Goal: Transaction & Acquisition: Subscribe to service/newsletter

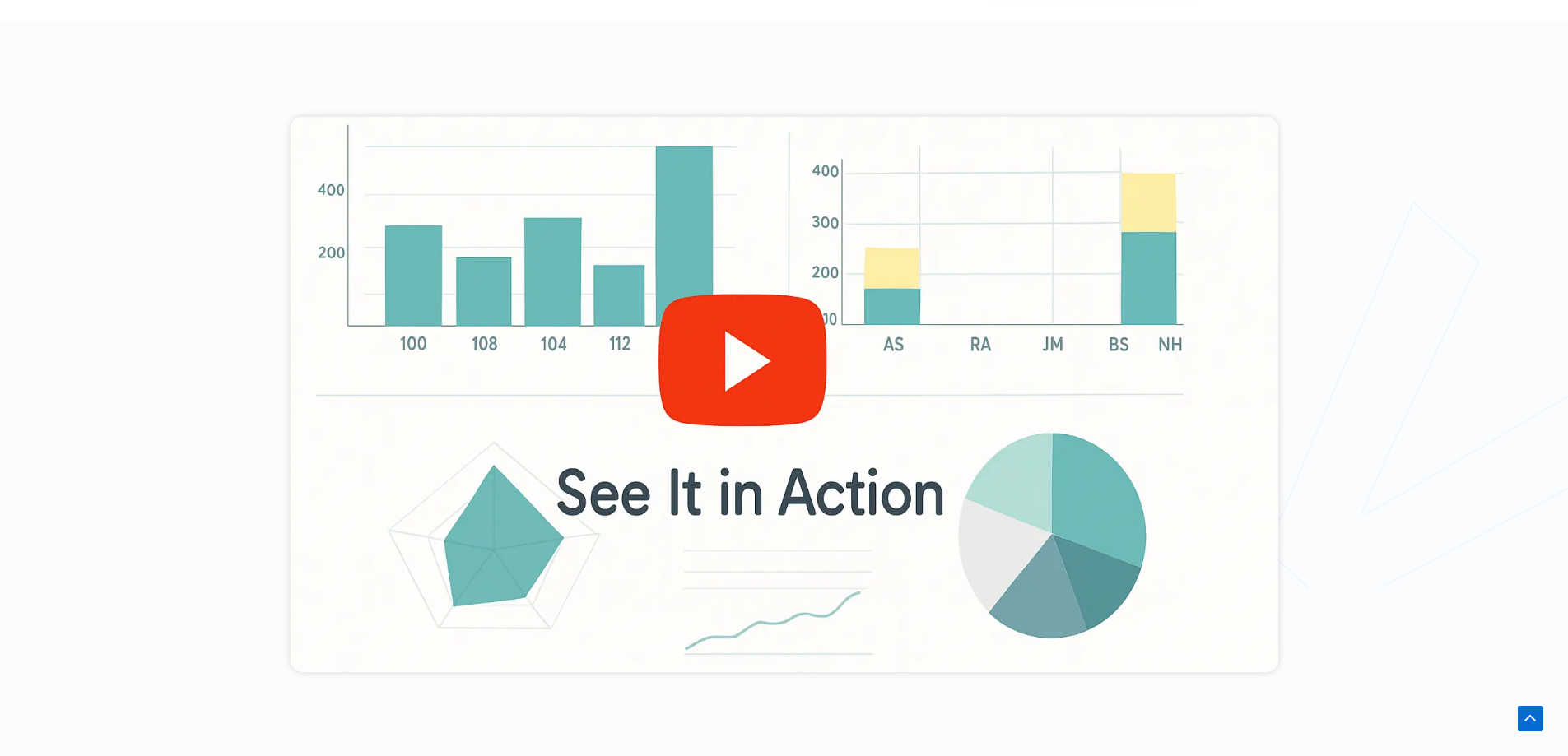
scroll to position [576, 0]
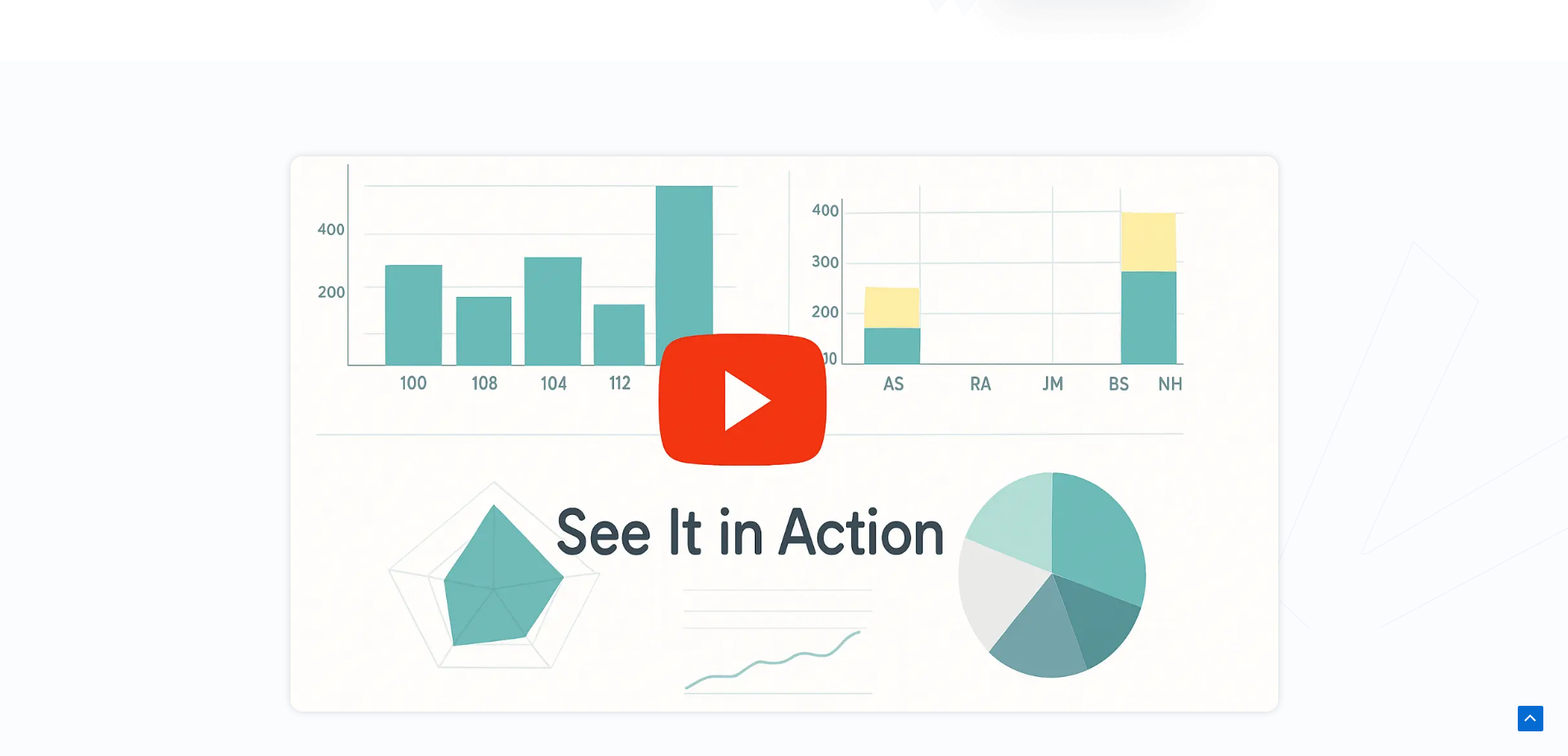
click at [750, 421] on div at bounding box center [785, 434] width 988 height 555
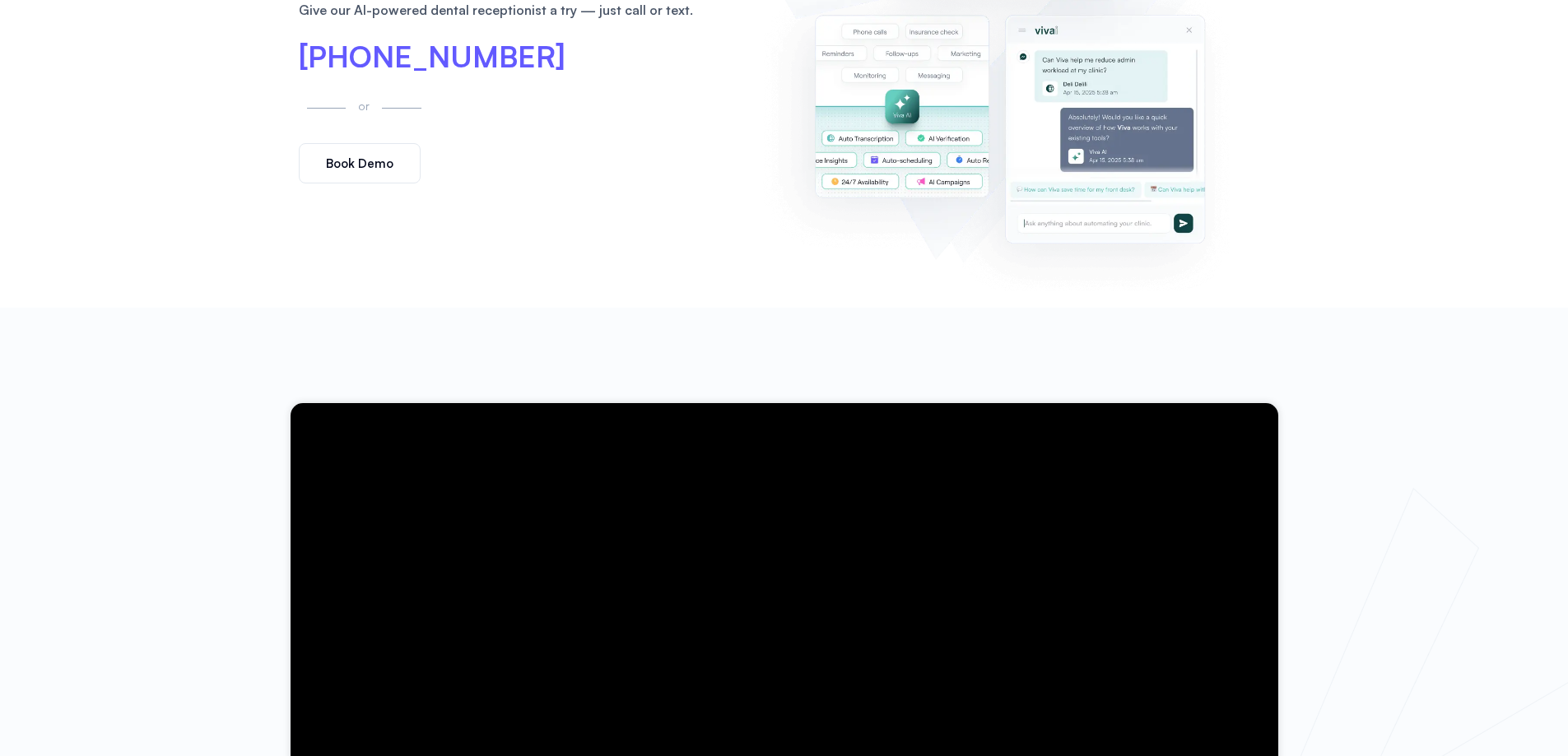
scroll to position [0, 0]
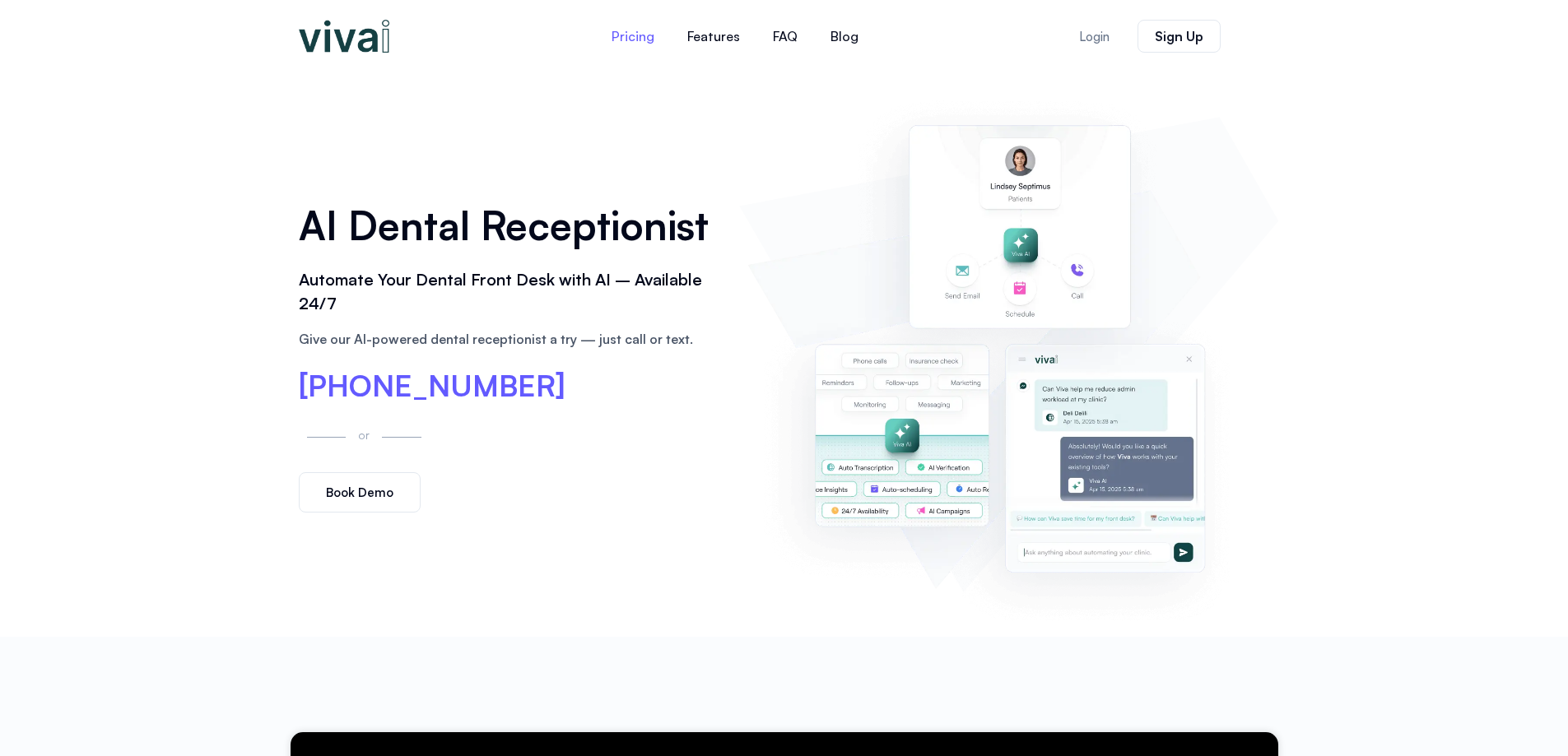
click at [634, 37] on link "Pricing" at bounding box center [633, 36] width 76 height 39
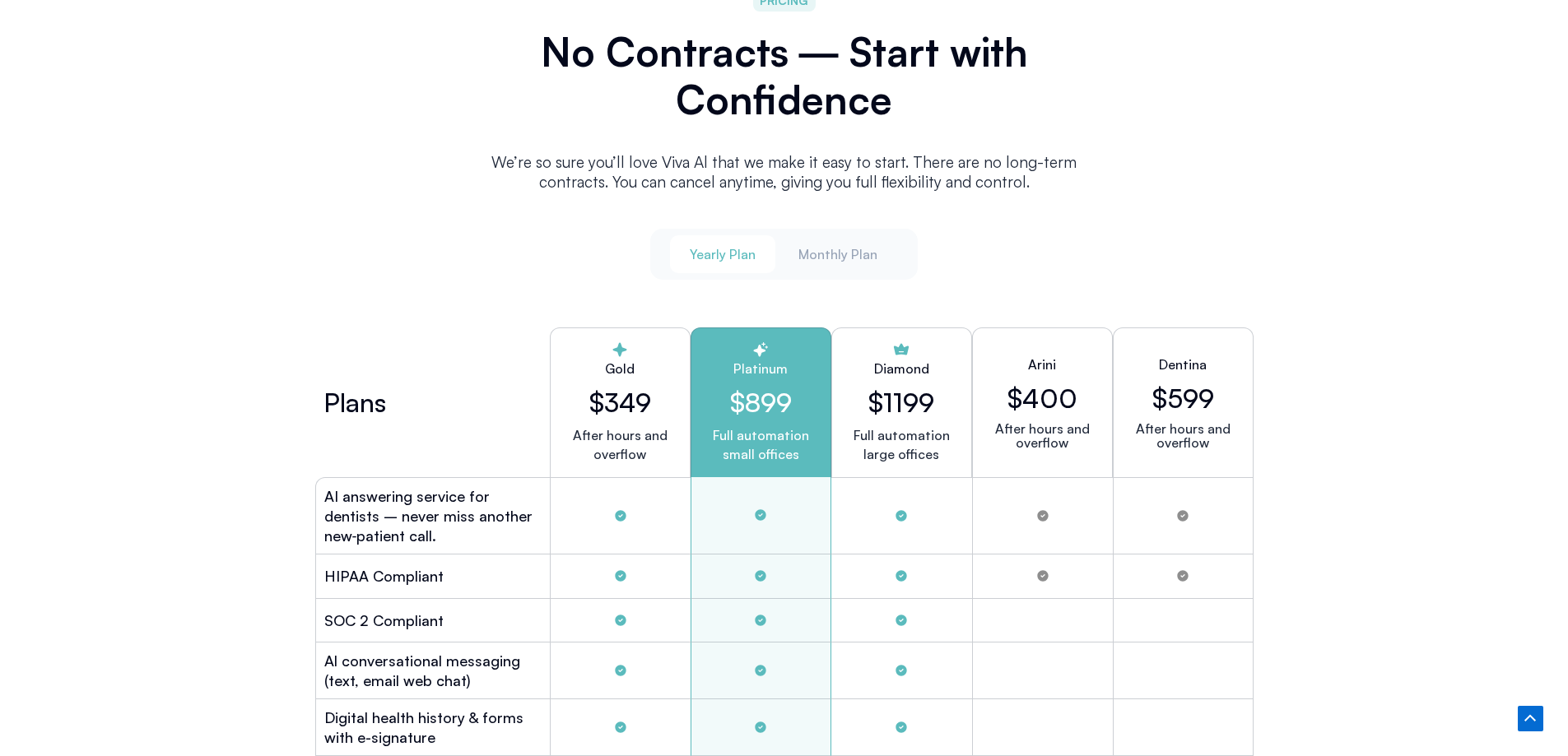
scroll to position [4299, 0]
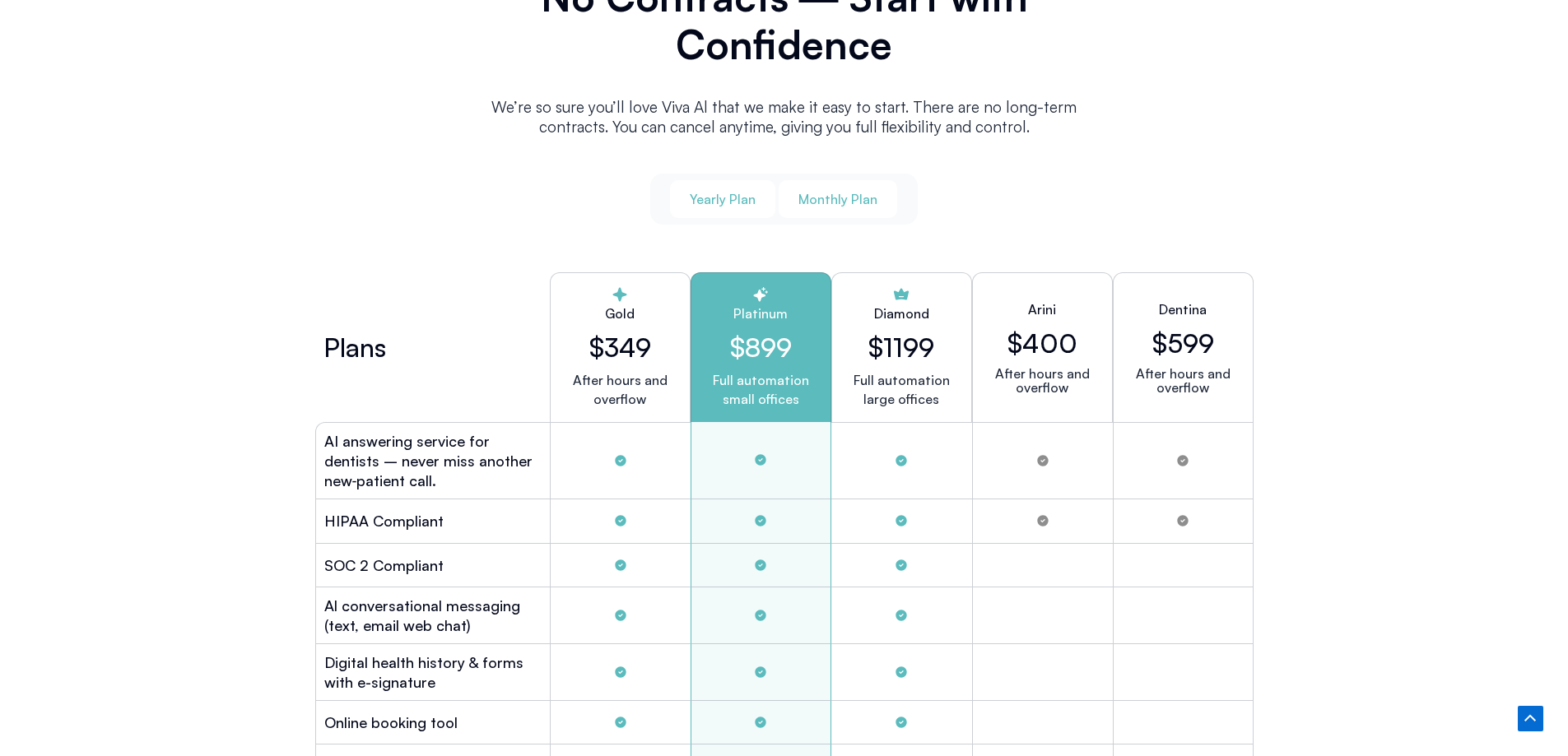
click at [815, 197] on span "Monthly Plan" at bounding box center [837, 199] width 79 height 18
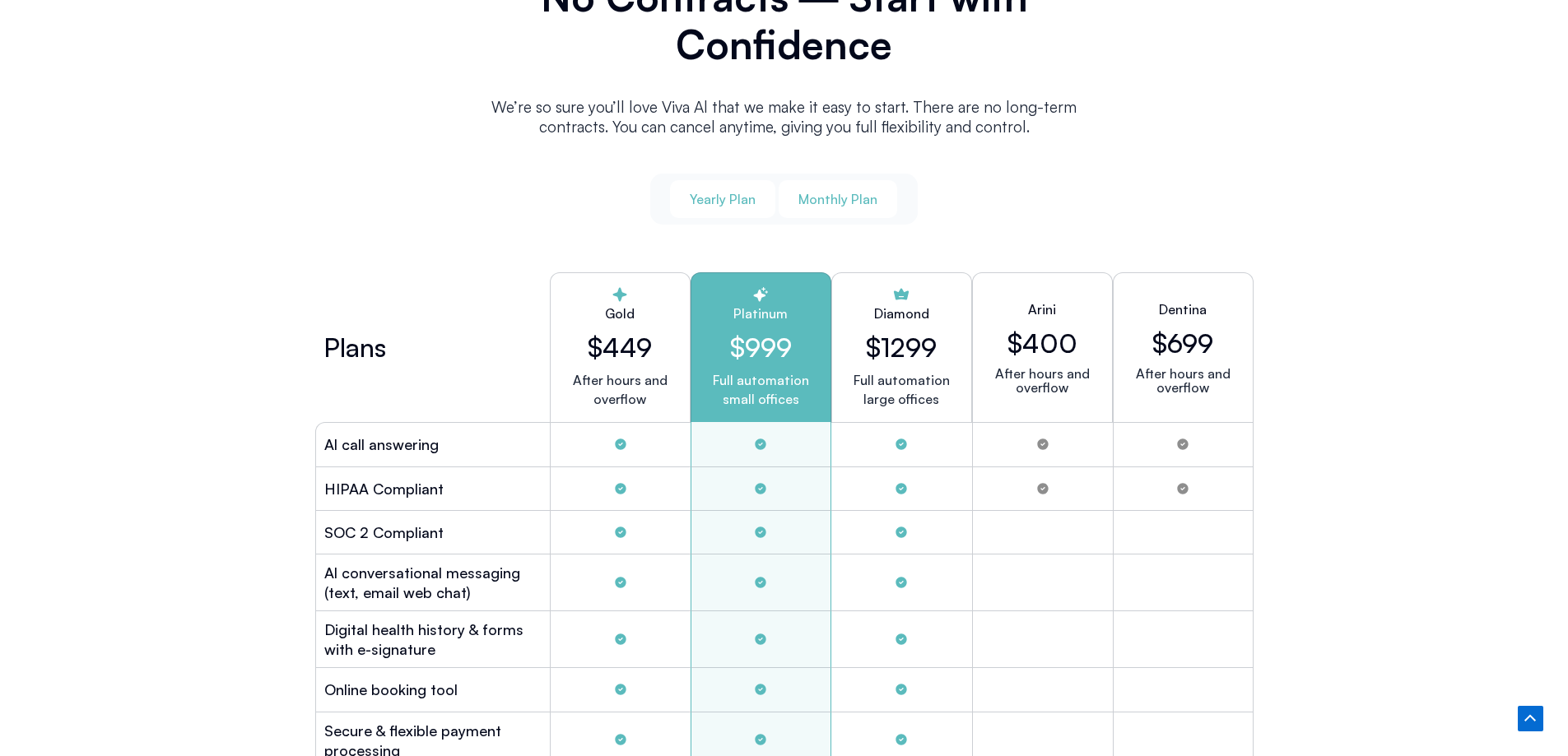
click at [733, 195] on span "Yearly Plan" at bounding box center [723, 199] width 66 height 18
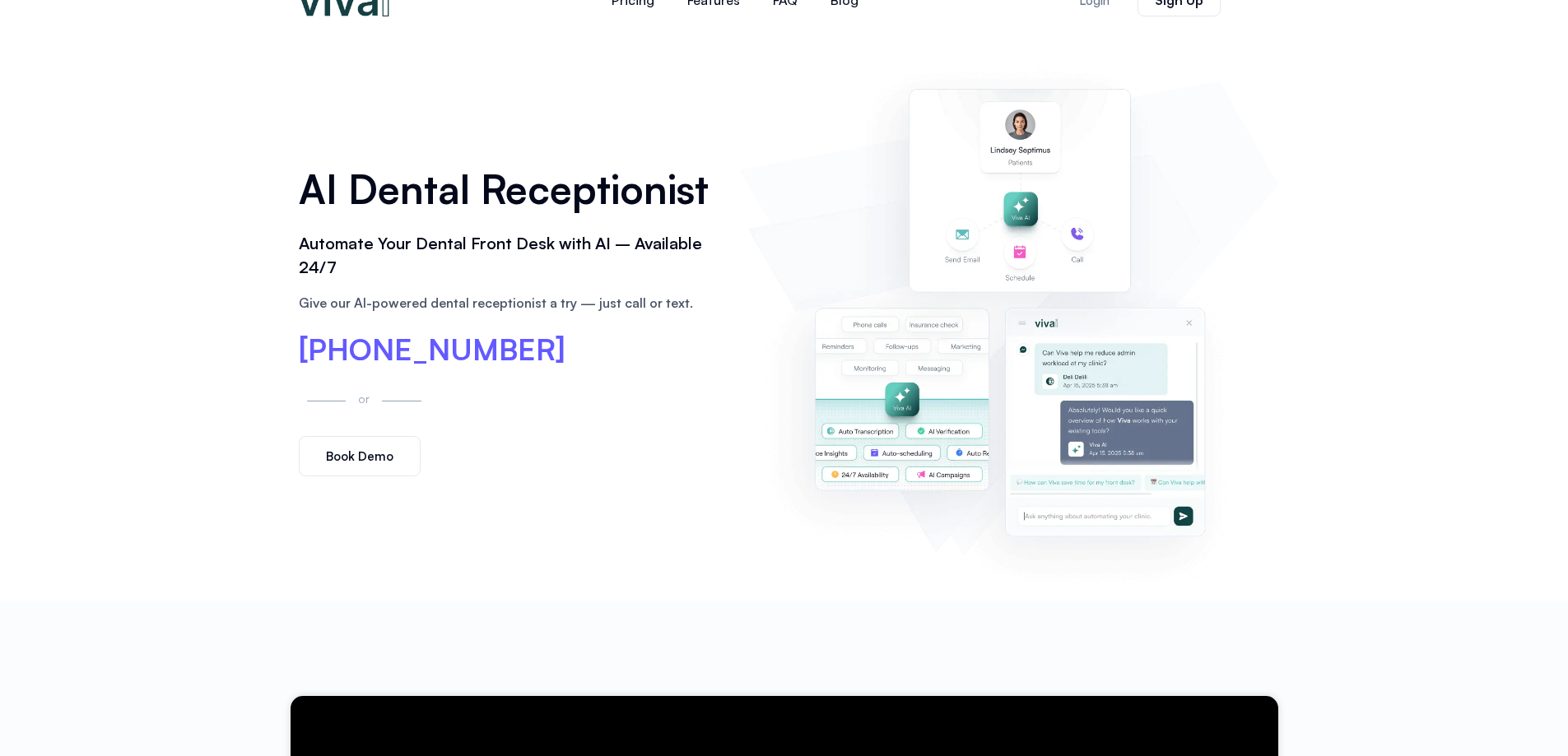
scroll to position [0, 0]
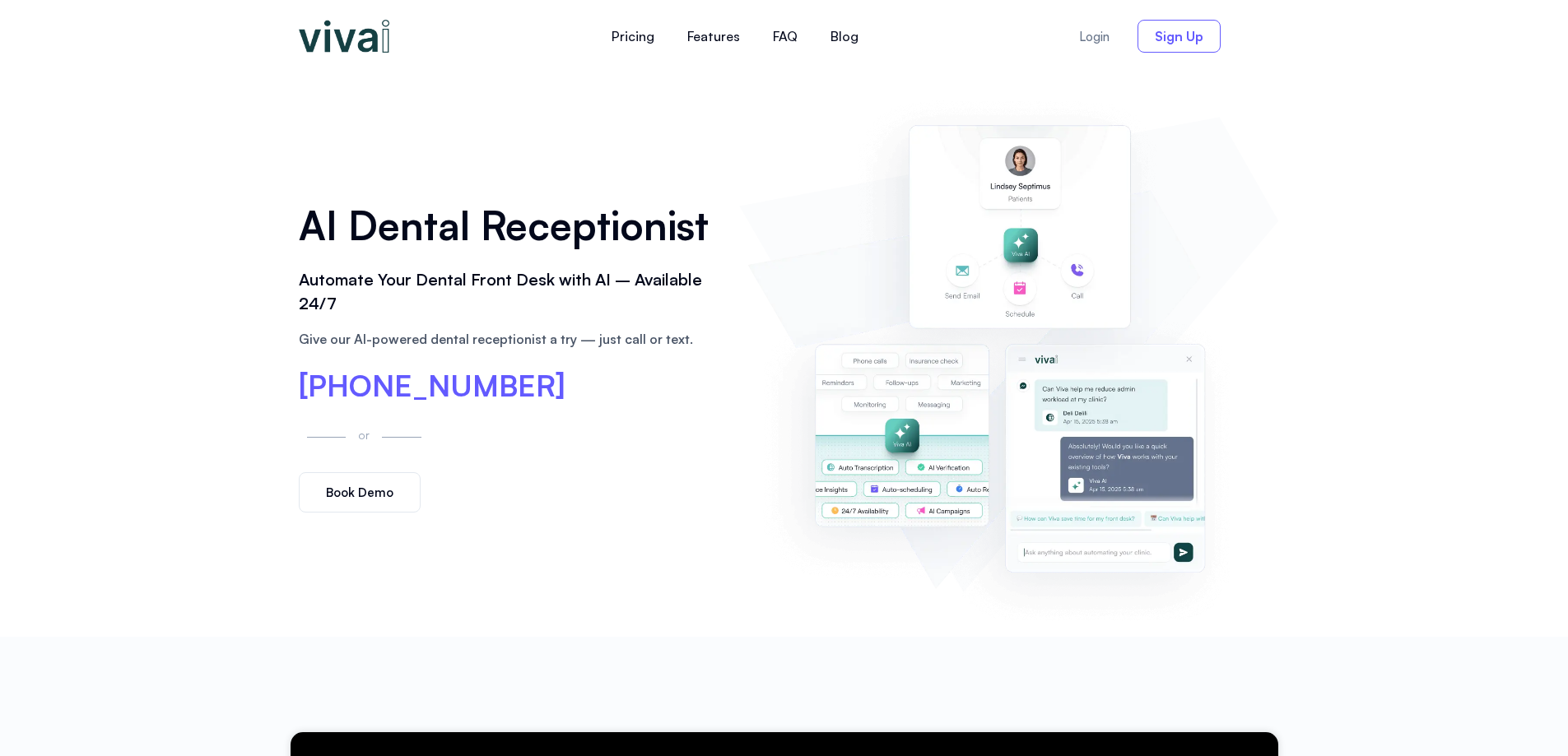
click at [1170, 36] on span "Sign Up" at bounding box center [1179, 36] width 49 height 13
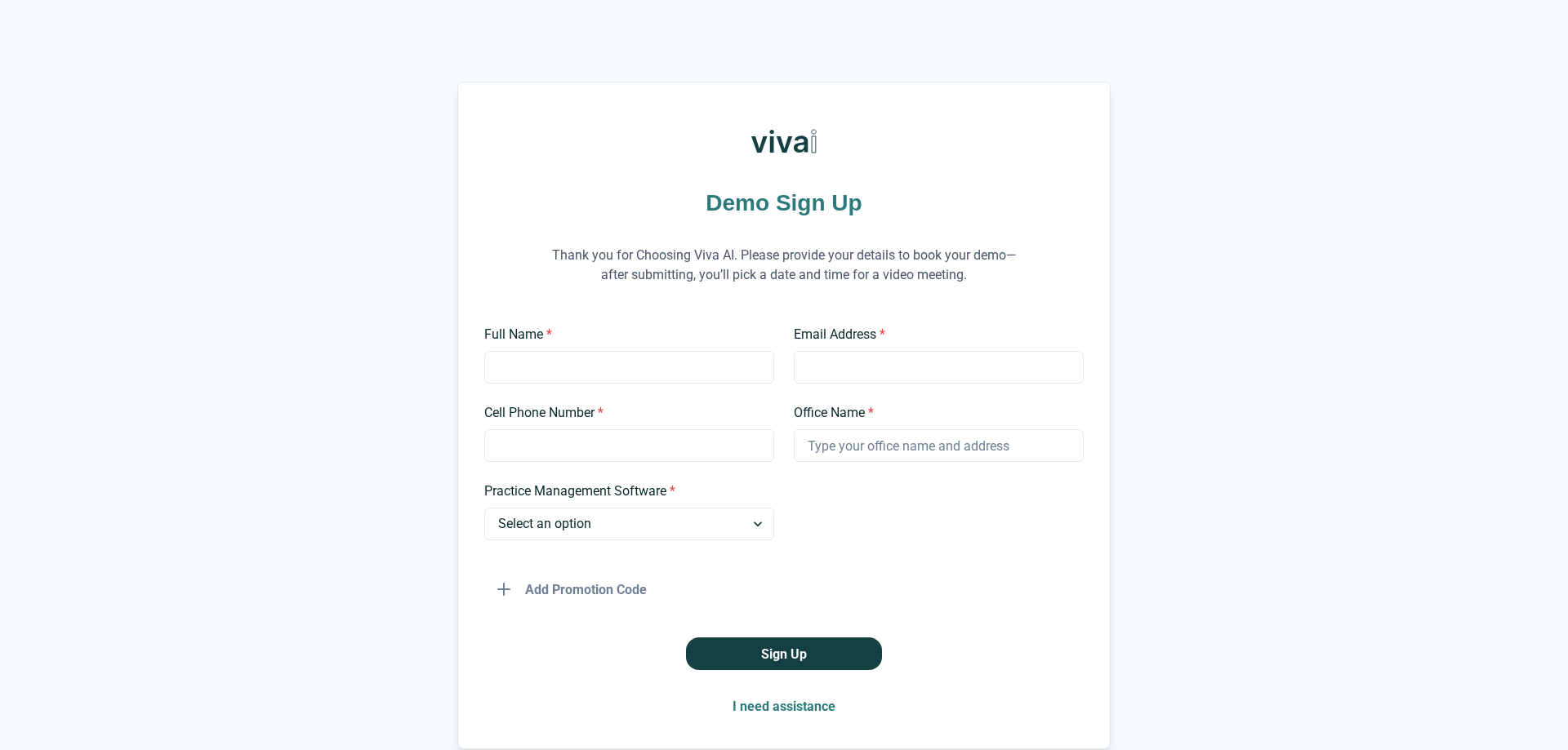
scroll to position [81, 0]
